Goal: Task Accomplishment & Management: Use online tool/utility

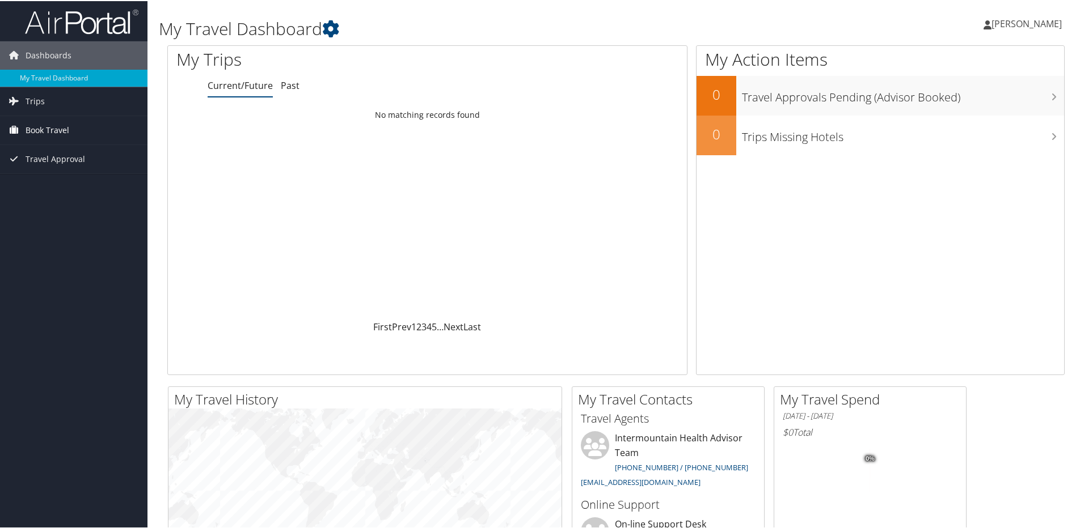
click at [64, 122] on span "Book Travel" at bounding box center [48, 129] width 44 height 28
click at [15, 96] on icon at bounding box center [14, 99] width 17 height 17
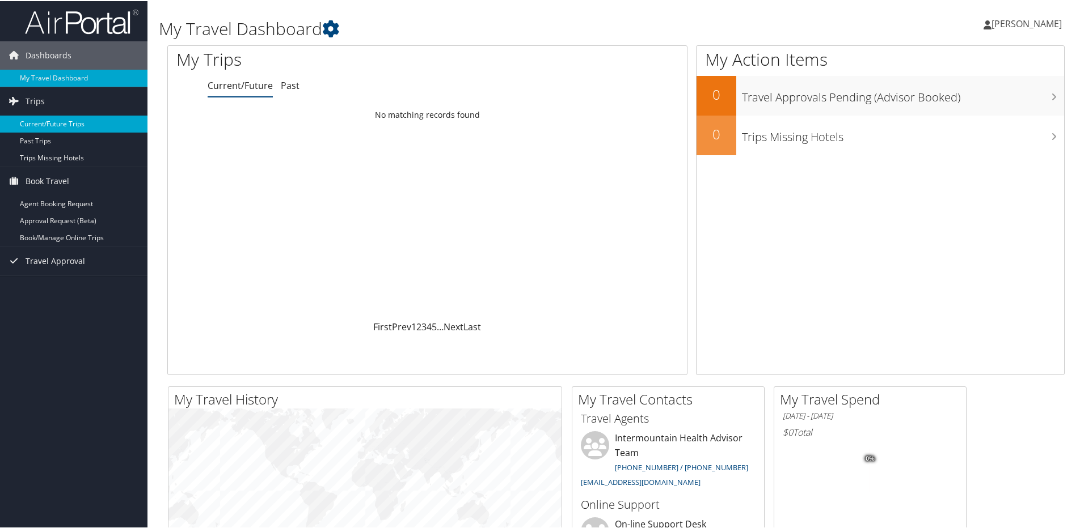
click at [65, 121] on link "Current/Future Trips" at bounding box center [73, 123] width 147 height 17
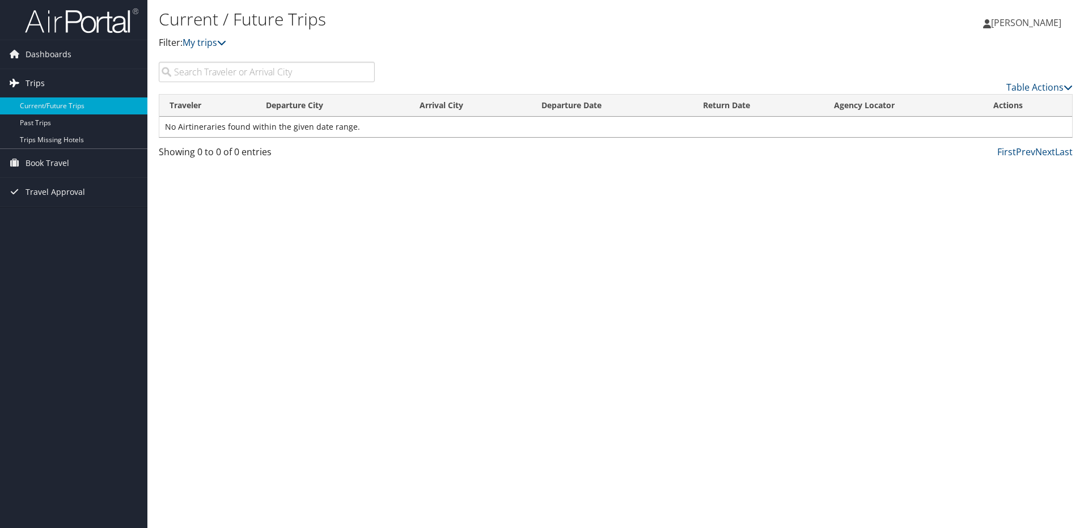
click at [22, 77] on icon at bounding box center [14, 82] width 17 height 17
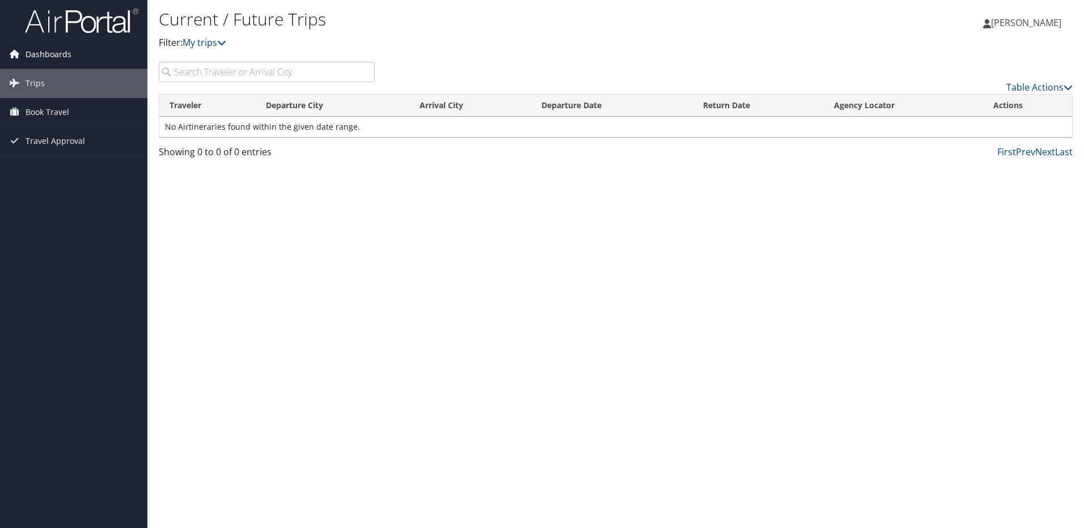
click at [17, 57] on icon at bounding box center [14, 53] width 17 height 17
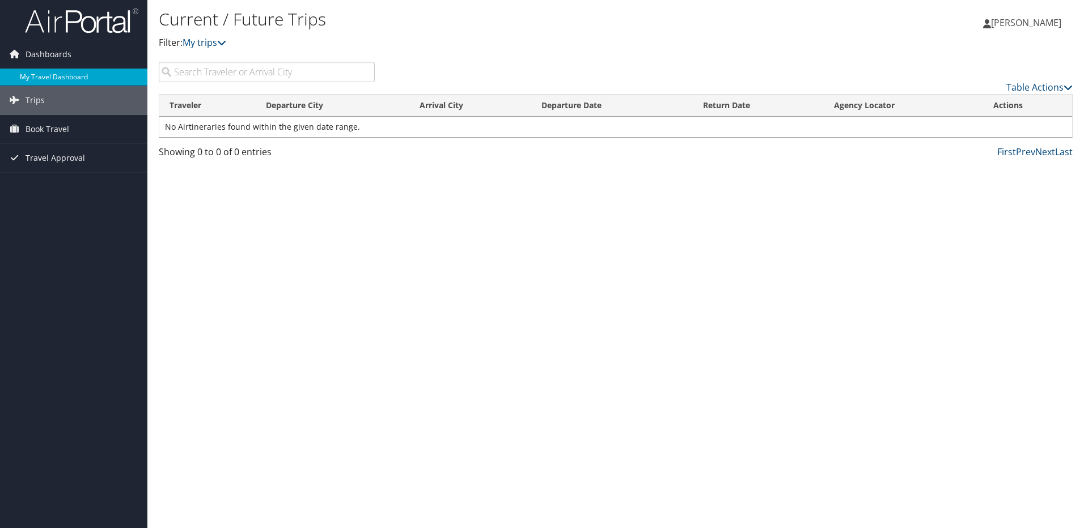
click at [35, 81] on link "My Travel Dashboard" at bounding box center [73, 77] width 147 height 17
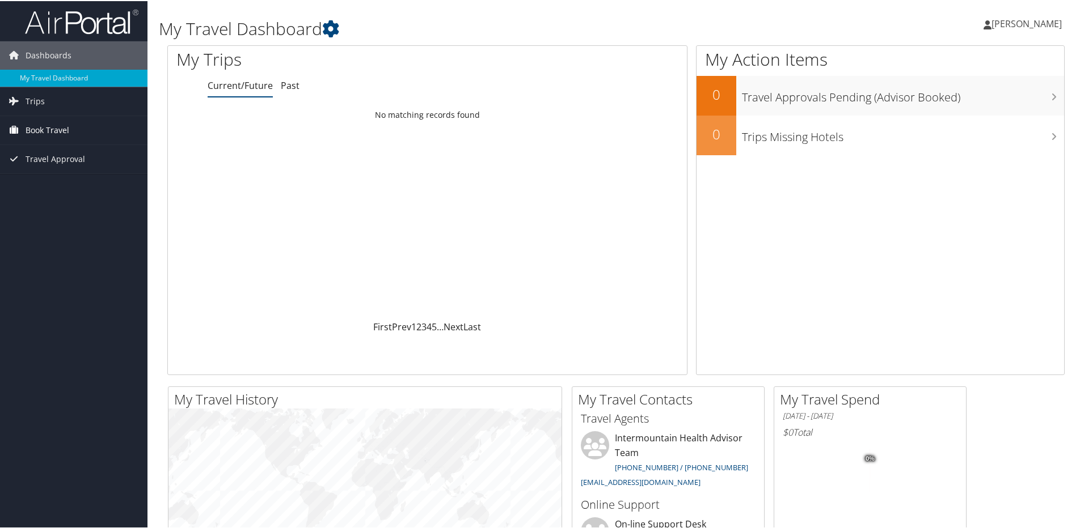
click at [20, 129] on icon at bounding box center [14, 128] width 17 height 17
click at [48, 182] on link "Book/Manage Online Trips" at bounding box center [73, 185] width 147 height 17
